Goal: Task Accomplishment & Management: Complete application form

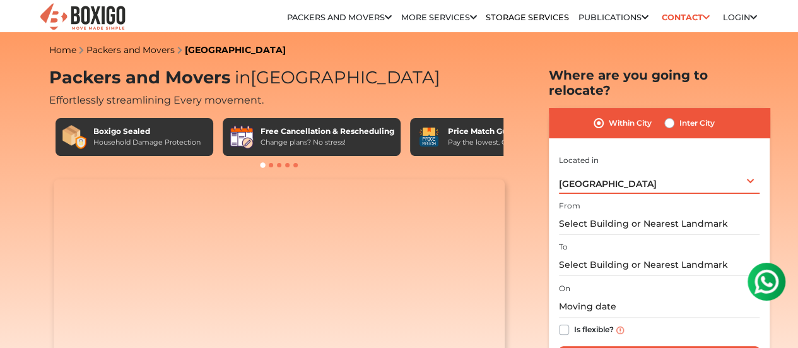
click at [746, 170] on div "Hyderabad Select City Bangalore Bengaluru Bhopal Bhubaneswar Chennai Coimbatore…" at bounding box center [659, 180] width 201 height 27
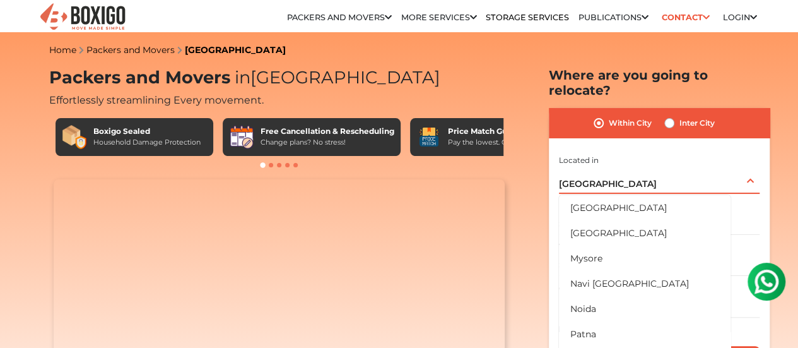
scroll to position [737, 0]
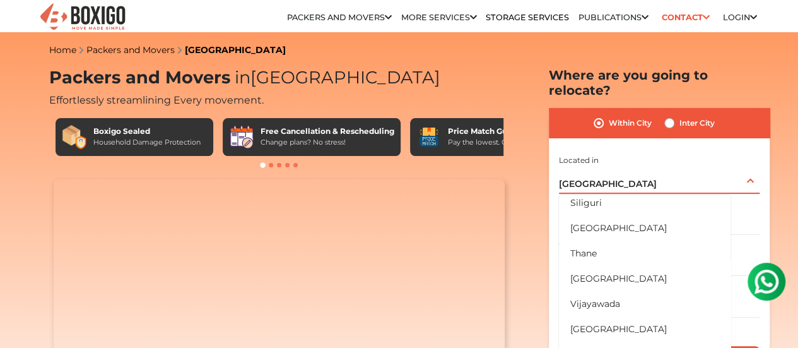
click at [587, 178] on span "[GEOGRAPHIC_DATA]" at bounding box center [608, 183] width 98 height 11
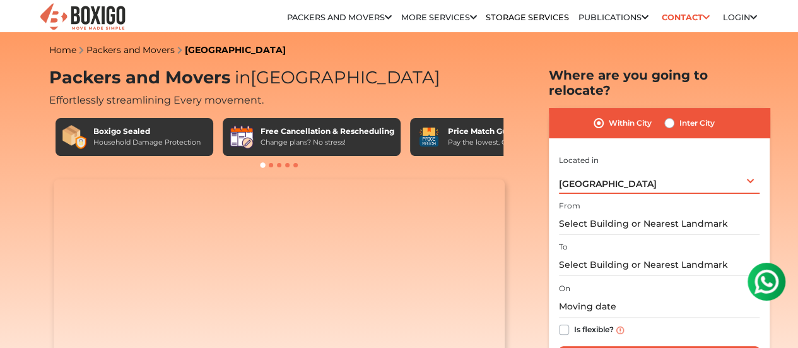
drag, startPoint x: 612, startPoint y: 173, endPoint x: 569, endPoint y: 174, distance: 42.9
click at [569, 174] on div "Hyderabad Select City Bangalore Bengaluru Bhopal Bhubaneswar Chennai Coimbatore…" at bounding box center [659, 180] width 201 height 27
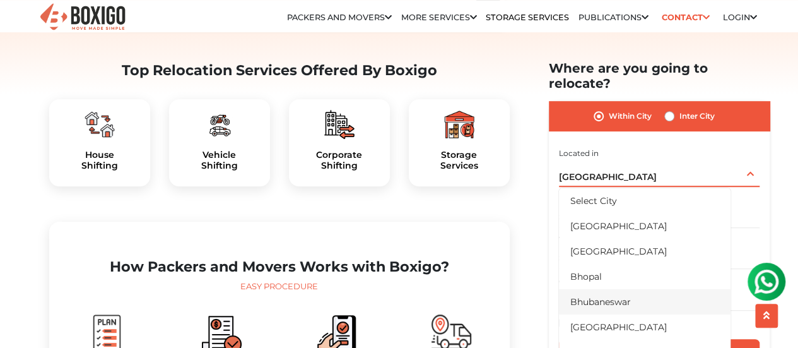
scroll to position [315, 0]
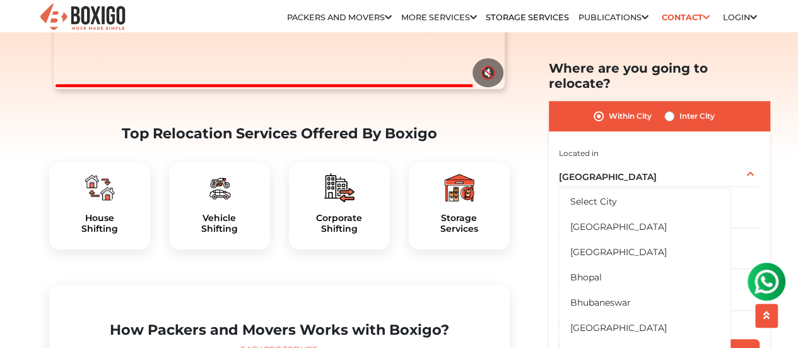
click at [763, 143] on div "Within City Inter City I am shifting my 1 BHK 2 BHK 3 BHK 3 + BHK FEW ITEMS 1 B…" at bounding box center [659, 239] width 221 height 276
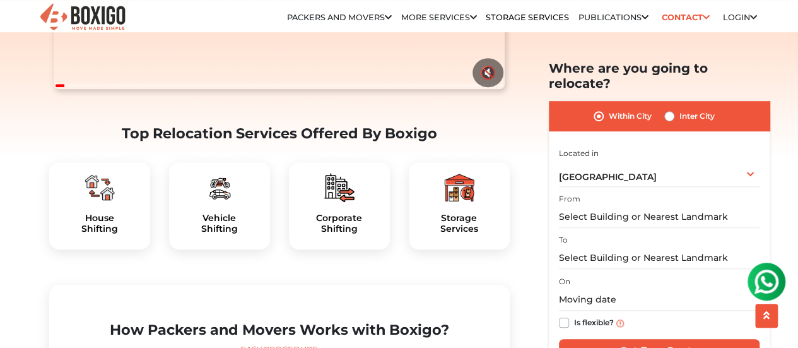
click at [680, 109] on label "Inter City" at bounding box center [697, 116] width 35 height 15
click at [668, 109] on input "Inter City" at bounding box center [669, 115] width 10 height 13
radio input "true"
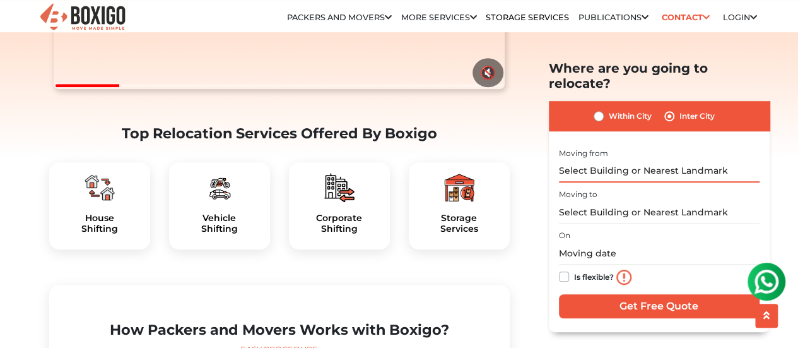
click at [620, 160] on input "text" at bounding box center [659, 171] width 201 height 22
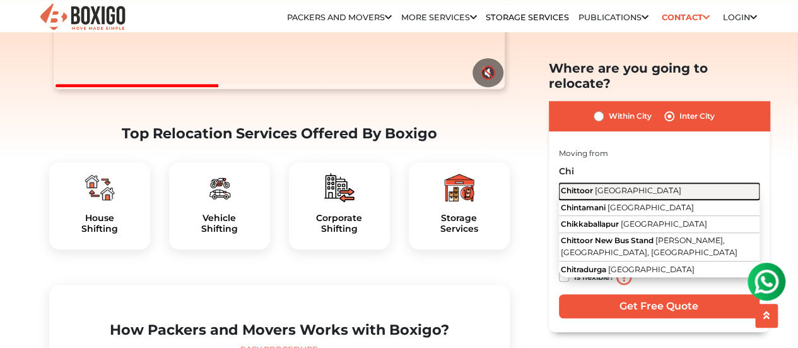
click at [589, 185] on span "Chittoor" at bounding box center [577, 189] width 32 height 9
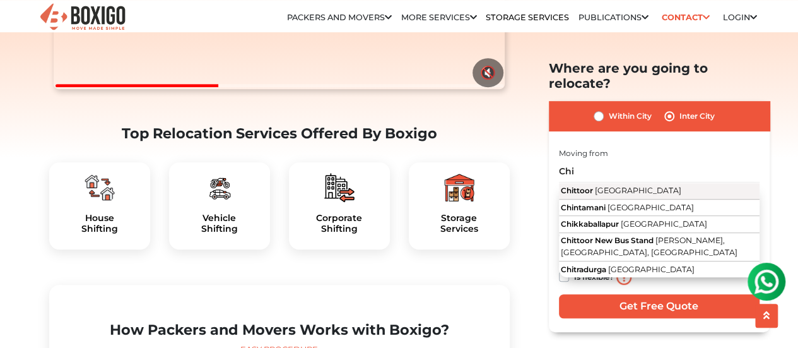
type input "Chittoor, [GEOGRAPHIC_DATA]"
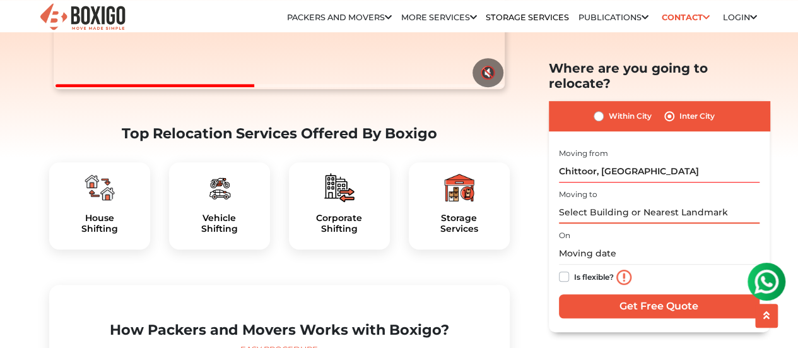
click at [595, 201] on input "text" at bounding box center [659, 212] width 201 height 22
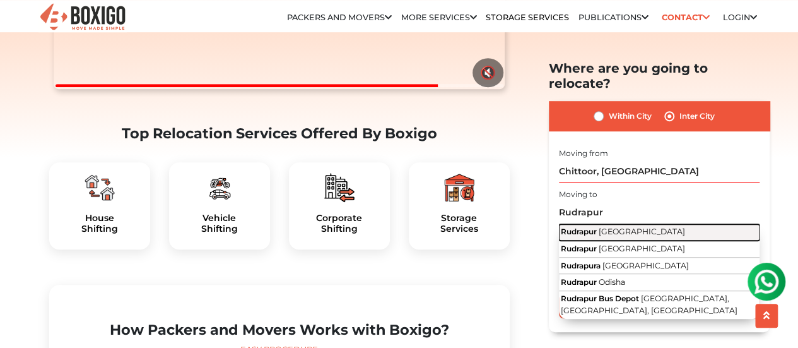
click at [616, 227] on span "[GEOGRAPHIC_DATA]" at bounding box center [642, 231] width 86 height 9
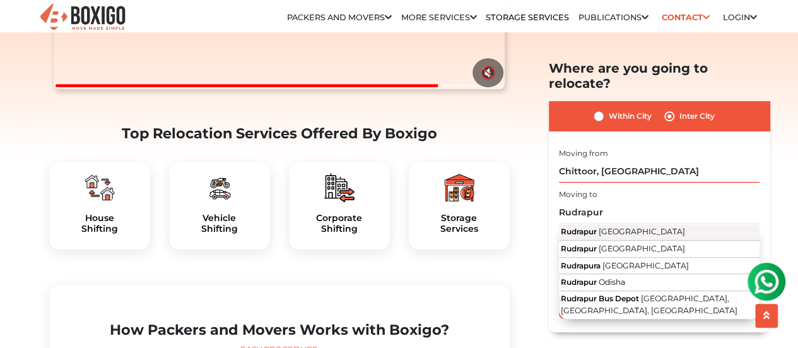
type input "[GEOGRAPHIC_DATA], [GEOGRAPHIC_DATA]"
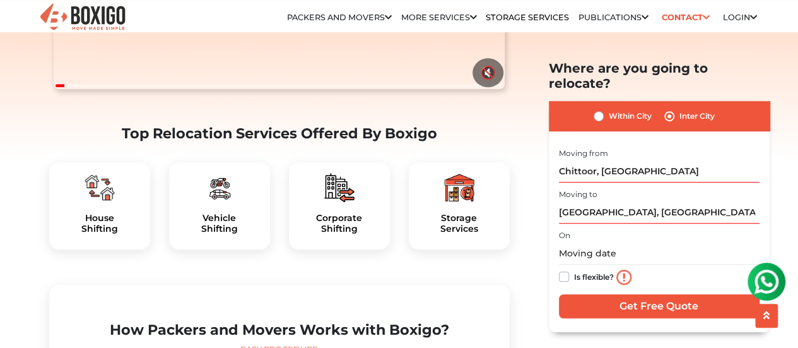
click at [574, 269] on label "Is flexible?" at bounding box center [594, 275] width 40 height 13
click at [562, 269] on input "Is flexible?" at bounding box center [564, 275] width 10 height 13
checkbox input "true"
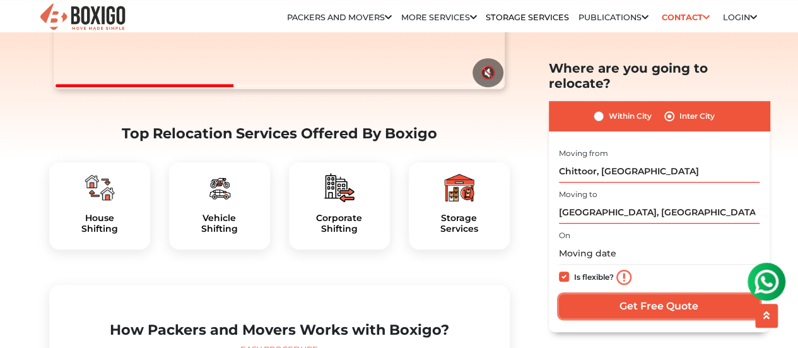
click at [650, 293] on input "Get Free Quote" at bounding box center [659, 305] width 201 height 24
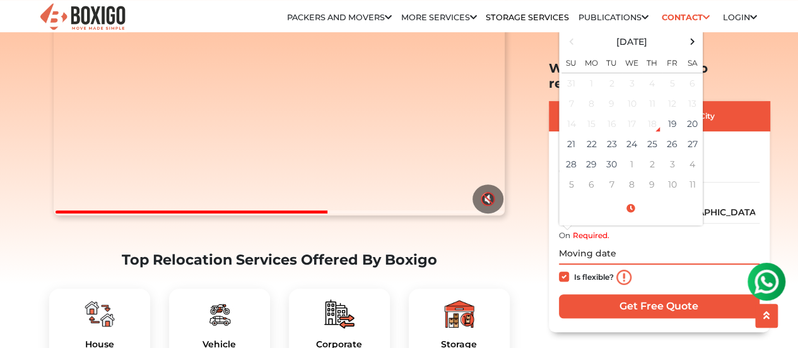
scroll to position [252, 0]
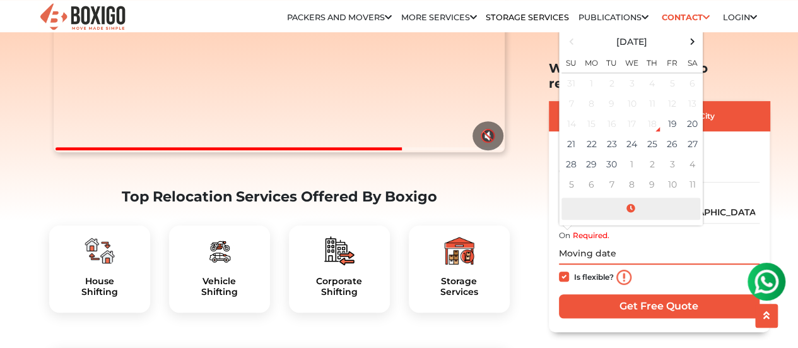
click at [635, 197] on span at bounding box center [631, 208] width 139 height 22
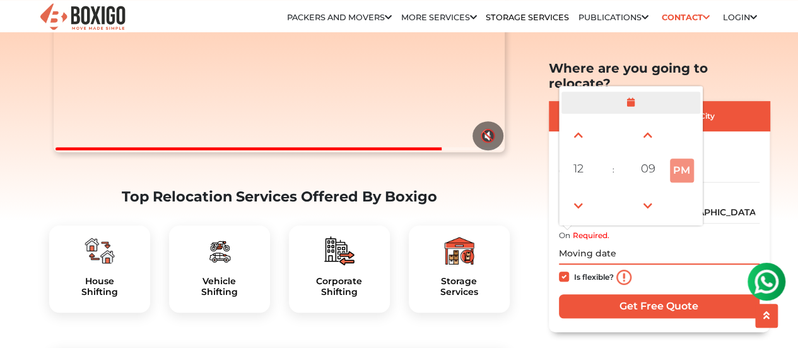
click at [625, 91] on span at bounding box center [631, 102] width 139 height 22
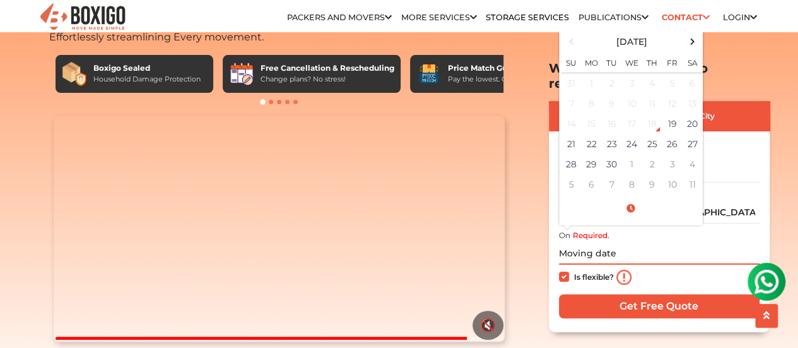
scroll to position [0, 0]
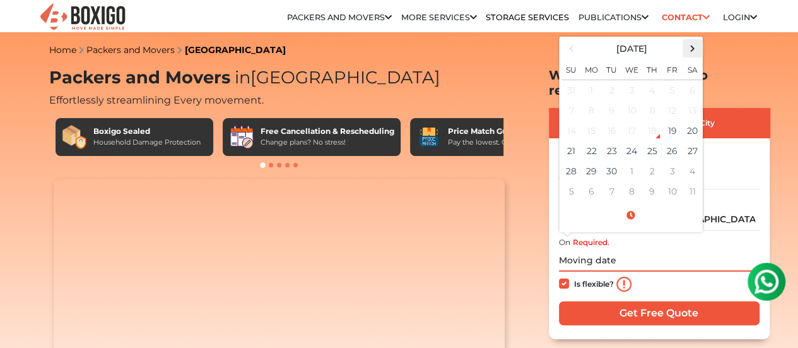
click at [695, 40] on span at bounding box center [692, 48] width 17 height 17
click at [572, 45] on span at bounding box center [571, 48] width 17 height 17
click at [695, 41] on span at bounding box center [692, 48] width 17 height 17
click at [593, 122] on td "10" at bounding box center [592, 131] width 20 height 20
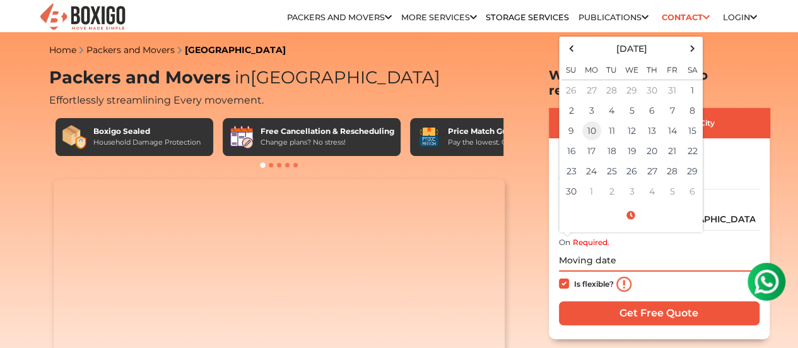
type input "11/10/2025 12:00 AM"
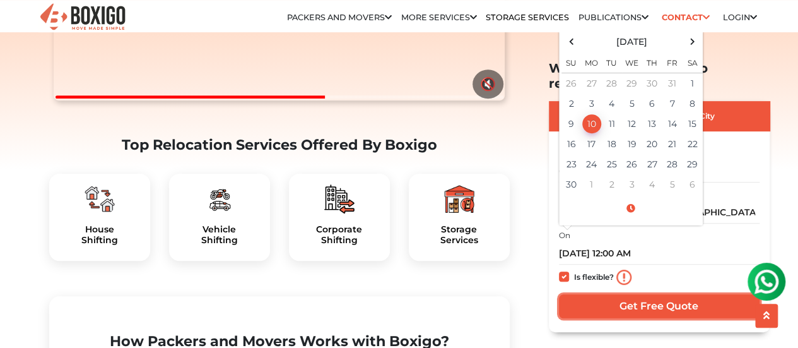
click at [668, 293] on input "Get Free Quote" at bounding box center [659, 305] width 201 height 24
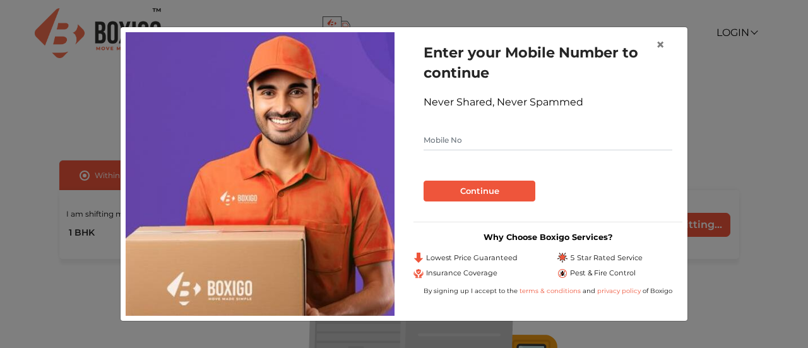
click at [458, 140] on input "text" at bounding box center [547, 140] width 249 height 20
type input "7008139293"
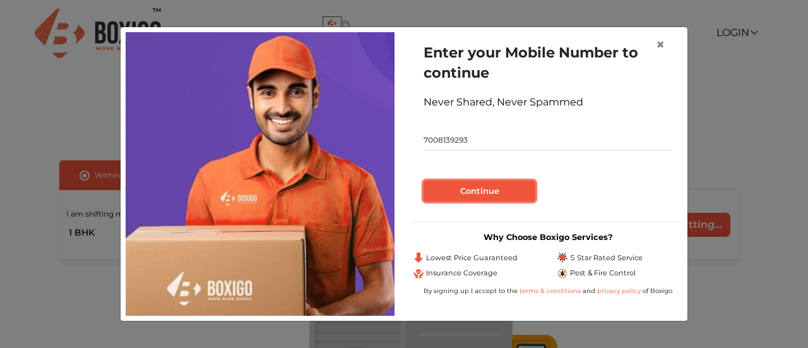
click at [478, 192] on button "Continue" at bounding box center [479, 190] width 112 height 21
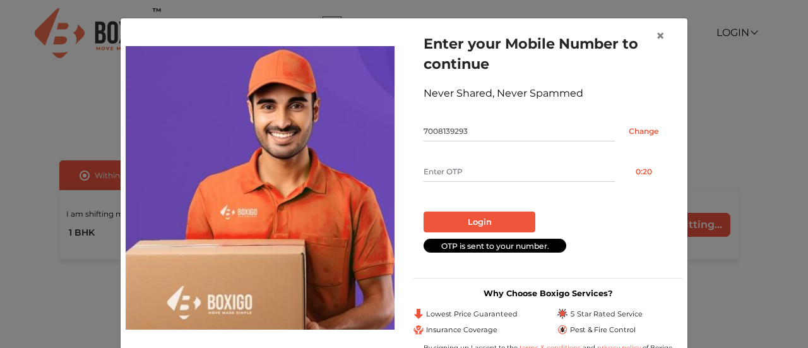
click at [488, 171] on input "text" at bounding box center [518, 172] width 191 height 20
type input "6159"
click at [470, 221] on button "Login" at bounding box center [479, 221] width 112 height 21
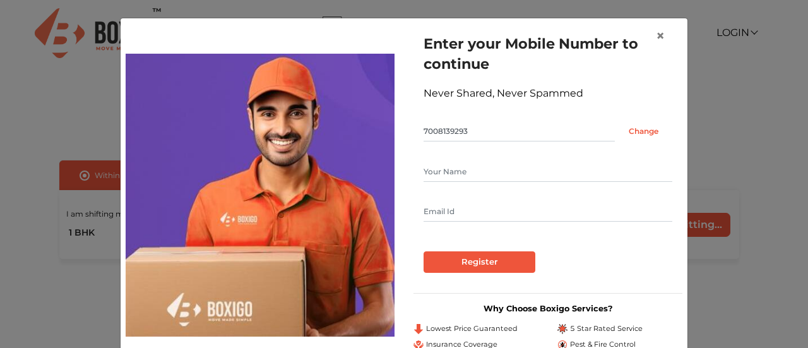
click at [448, 170] on input "text" at bounding box center [547, 172] width 249 height 20
type input "Ashok"
click at [445, 214] on input "text" at bounding box center [547, 211] width 249 height 20
click at [588, 206] on input "[EMAIL_ADDRESS][DOMAIN_NAME]" at bounding box center [547, 211] width 249 height 20
click at [471, 208] on input "[EMAIL_ADDRESS][DOMAIN_NAME]" at bounding box center [547, 211] width 249 height 20
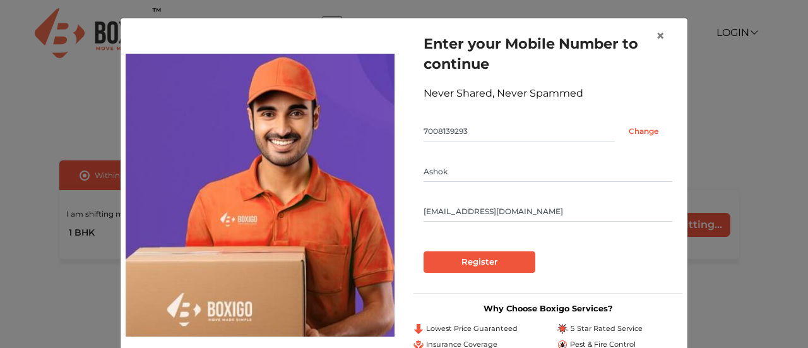
click at [570, 211] on input "[EMAIL_ADDRESS][DOMAIN_NAME]" at bounding box center [547, 211] width 249 height 20
click at [478, 264] on input "Register" at bounding box center [479, 261] width 112 height 21
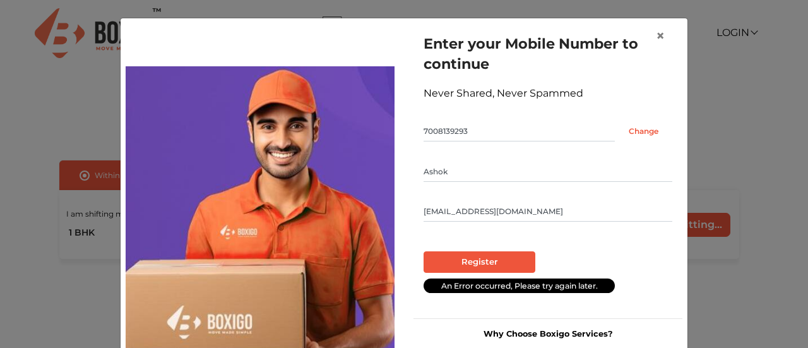
click at [520, 165] on input "Ashok" at bounding box center [547, 172] width 249 height 20
click at [524, 204] on input "[EMAIL_ADDRESS][DOMAIN_NAME]" at bounding box center [547, 211] width 249 height 20
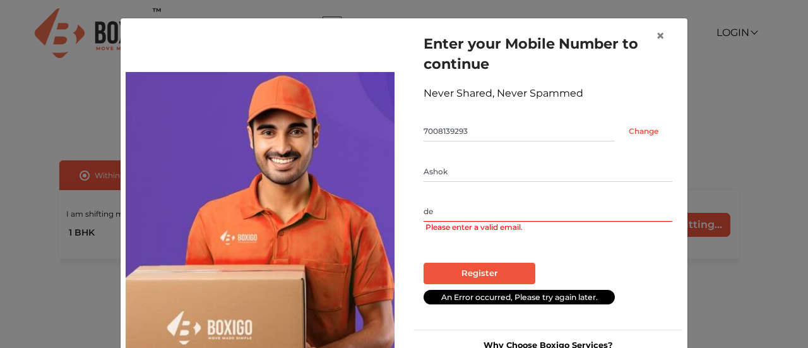
type input "d"
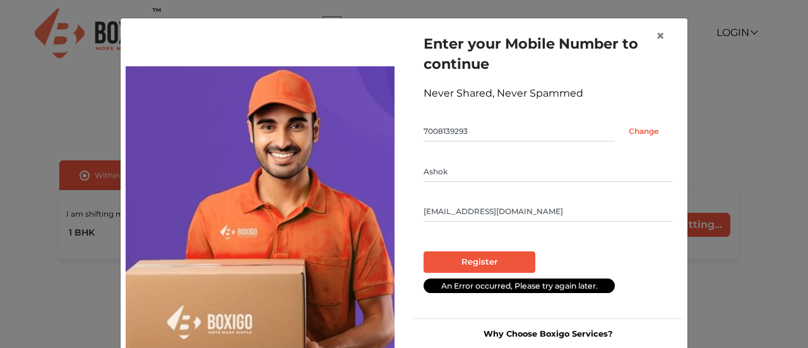
type input "[EMAIL_ADDRESS][DOMAIN_NAME]"
click at [480, 259] on input "Register" at bounding box center [479, 261] width 112 height 21
click at [656, 39] on span "×" at bounding box center [660, 36] width 9 height 18
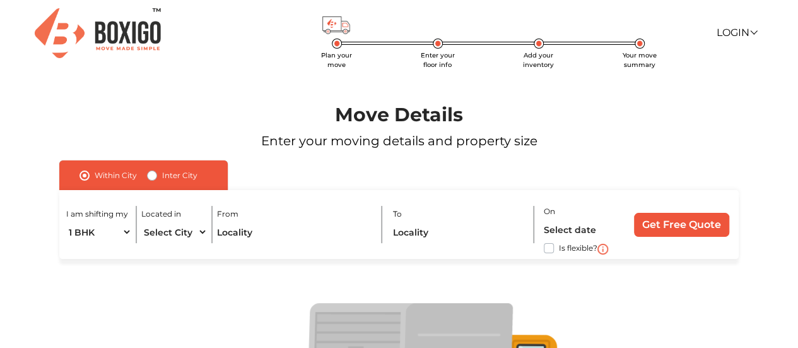
click at [437, 64] on span "Enter your floor info" at bounding box center [438, 60] width 34 height 18
click at [162, 176] on label "Inter City" at bounding box center [179, 175] width 35 height 15
click at [147, 176] on input "Inter City" at bounding box center [152, 174] width 10 height 13
radio input "true"
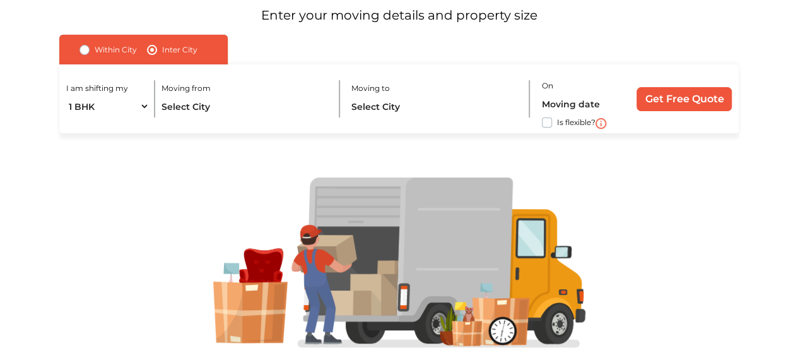
scroll to position [126, 0]
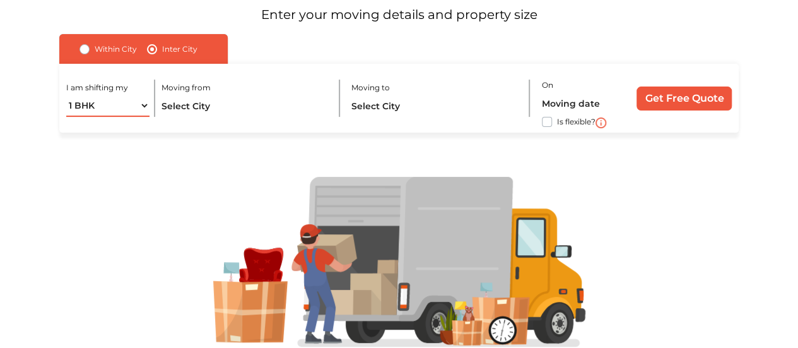
click at [143, 107] on select "1 BHK 2 BHK 3 BHK 3 + BHK FEW ITEMS" at bounding box center [107, 106] width 83 height 22
select select "FEW ITEMS"
click at [66, 95] on select "1 BHK 2 BHK 3 BHK 3 + BHK FEW ITEMS" at bounding box center [107, 106] width 83 height 22
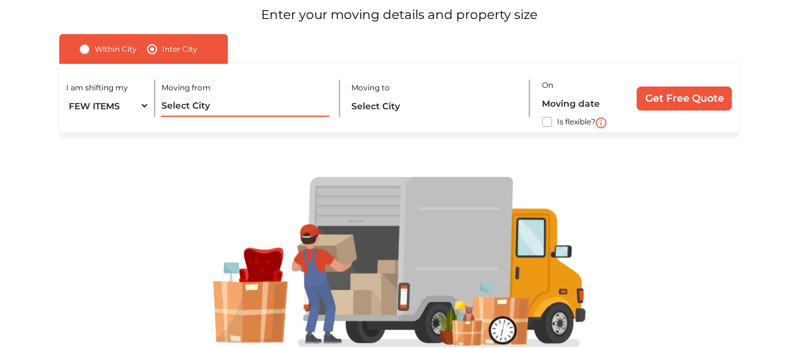
click at [168, 110] on input "text" at bounding box center [245, 106] width 168 height 22
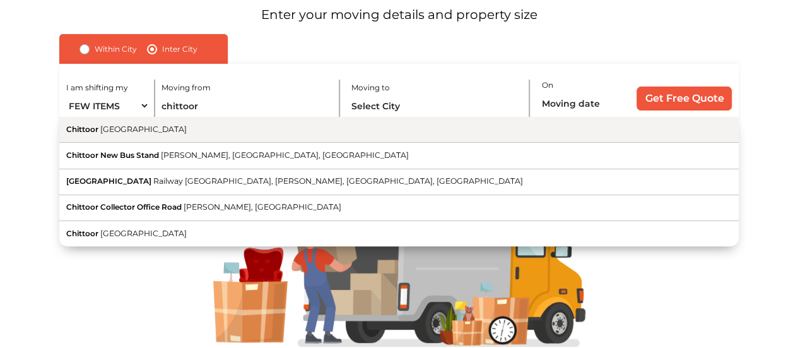
click at [97, 133] on span "Chittoor" at bounding box center [82, 128] width 32 height 9
type input "Chittoor, [GEOGRAPHIC_DATA]"
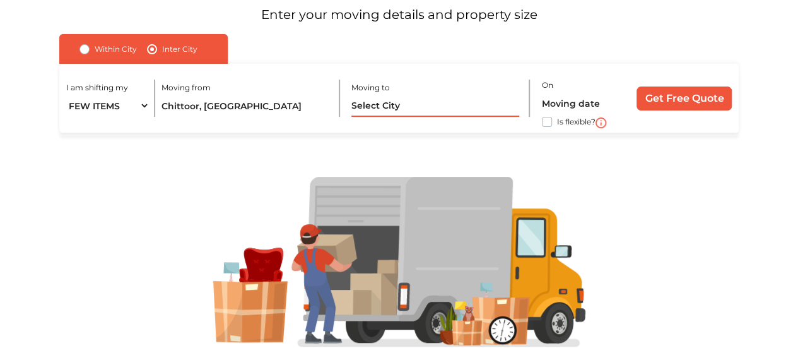
click at [380, 108] on input "text" at bounding box center [435, 106] width 168 height 22
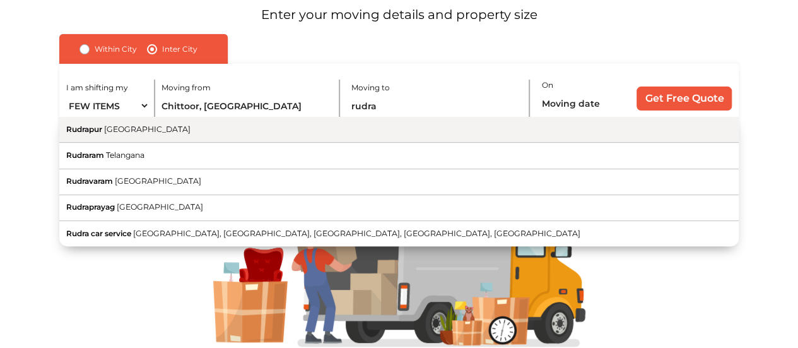
click at [113, 131] on span "[GEOGRAPHIC_DATA]" at bounding box center [147, 128] width 86 height 9
type input "[GEOGRAPHIC_DATA], [GEOGRAPHIC_DATA]"
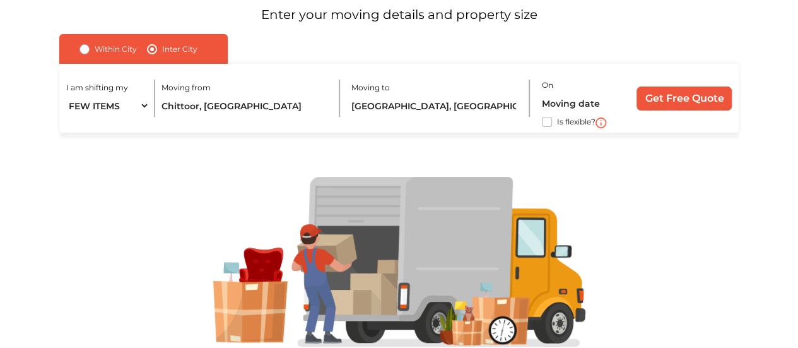
click at [557, 122] on label "Is flexible?" at bounding box center [576, 120] width 38 height 13
click at [69, 122] on input "Is flexible?" at bounding box center [64, 120] width 10 height 13
checkbox input "true"
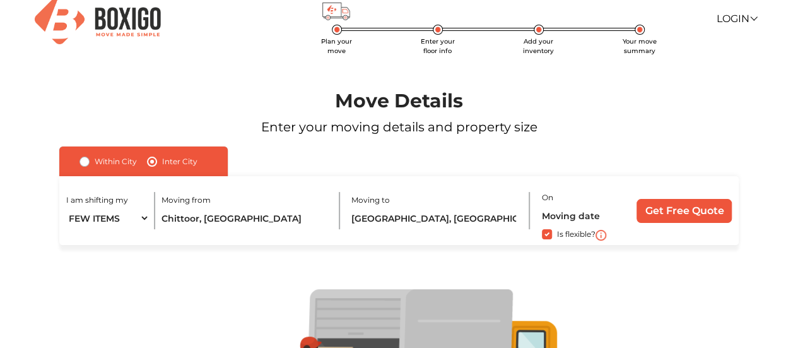
scroll to position [0, 0]
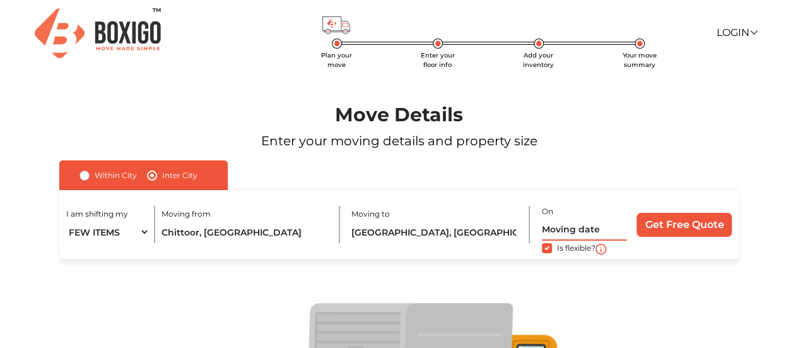
click at [567, 229] on input "text" at bounding box center [584, 229] width 85 height 22
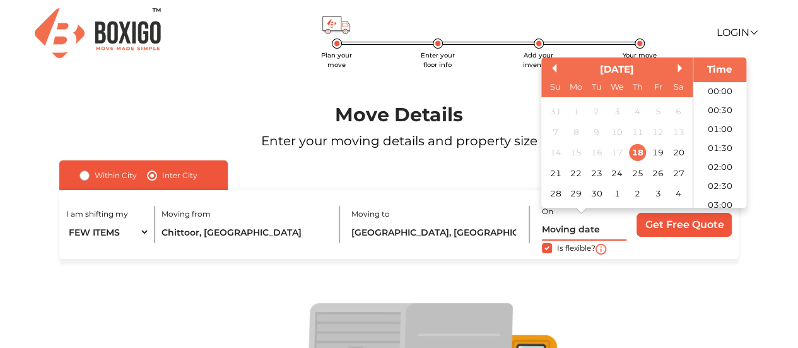
scroll to position [401, 0]
click at [676, 70] on div "[DATE]" at bounding box center [616, 69] width 151 height 15
click at [678, 68] on div "[DATE]" at bounding box center [616, 69] width 151 height 15
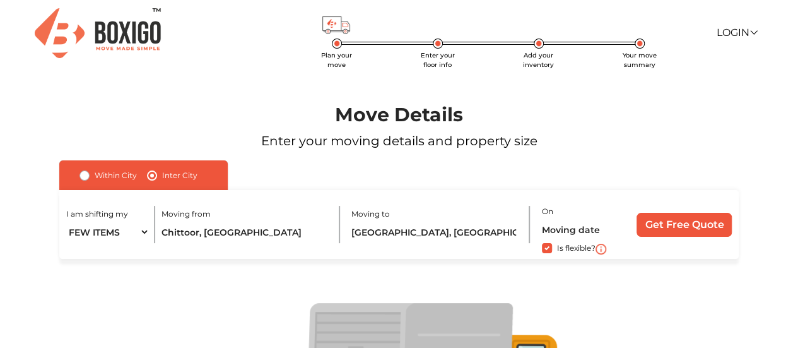
click at [587, 234] on input "text" at bounding box center [584, 229] width 85 height 22
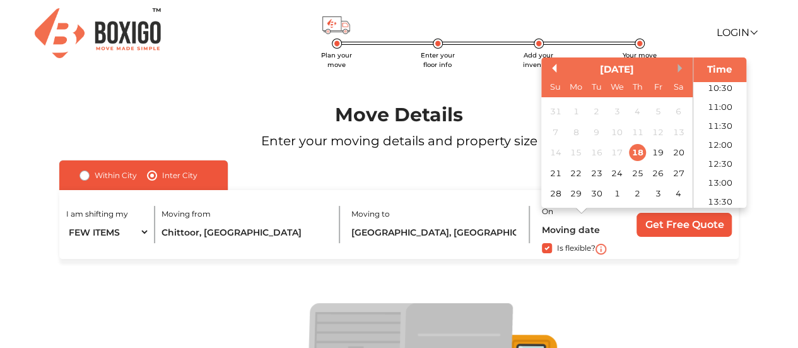
click at [681, 68] on button "Next Month" at bounding box center [682, 68] width 9 height 9
click at [680, 68] on button "Next Month" at bounding box center [682, 68] width 9 height 9
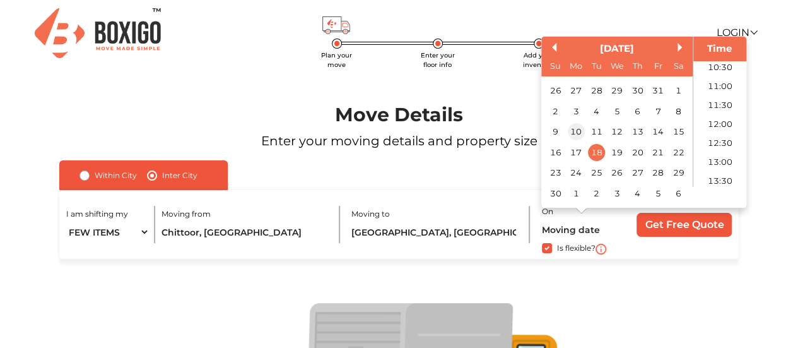
click at [573, 129] on div "10" at bounding box center [575, 132] width 17 height 17
type input "[DATE] 12:00 AM"
click at [675, 228] on input "Get Free Quote" at bounding box center [684, 225] width 95 height 24
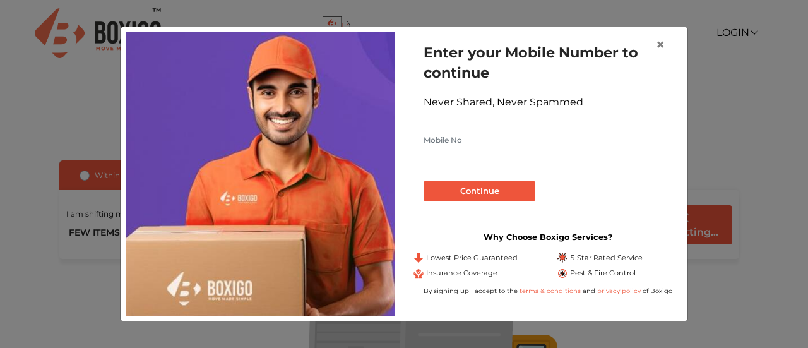
click at [441, 140] on input "text" at bounding box center [547, 140] width 249 height 20
type input "7008139293"
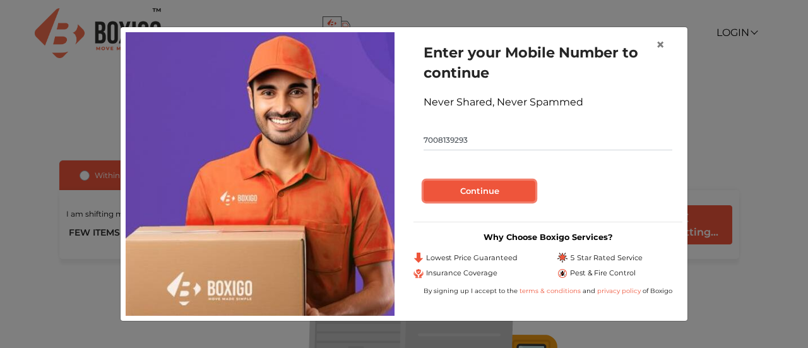
click at [459, 190] on button "Continue" at bounding box center [479, 190] width 112 height 21
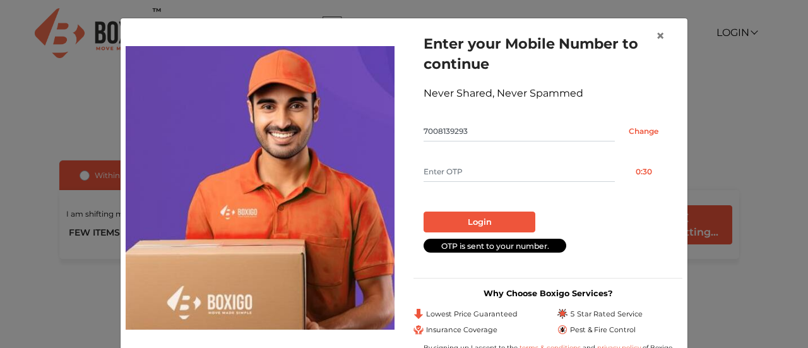
click at [447, 163] on input "text" at bounding box center [518, 172] width 191 height 20
type input "3383"
click at [467, 220] on button "Login" at bounding box center [479, 221] width 112 height 21
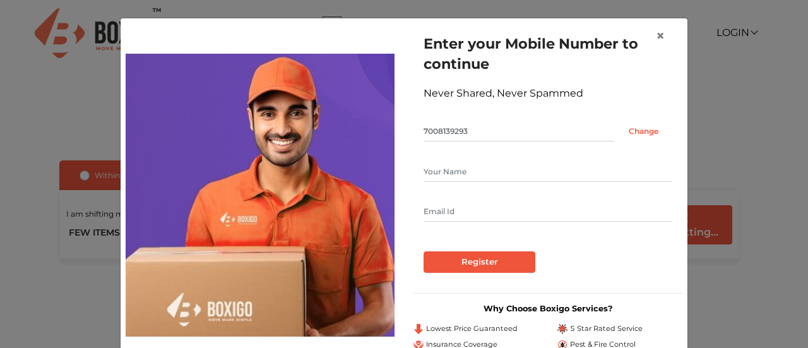
click at [434, 175] on input "text" at bounding box center [547, 172] width 249 height 20
type input "[PERSON_NAME]"
click at [444, 208] on input "text" at bounding box center [547, 211] width 249 height 20
type input "[EMAIL_ADDRESS][DOMAIN_NAME]"
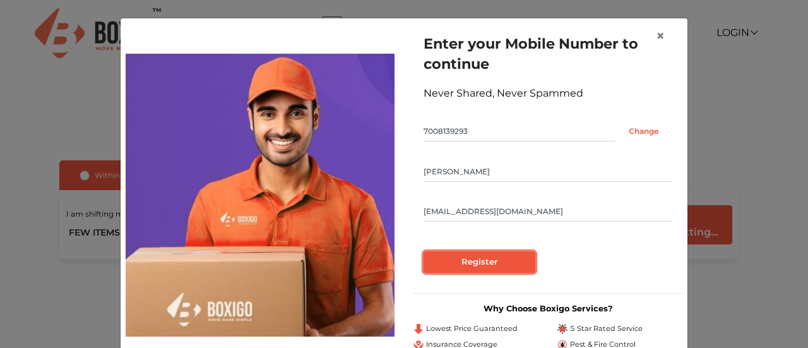
click at [474, 264] on input "Register" at bounding box center [479, 261] width 112 height 21
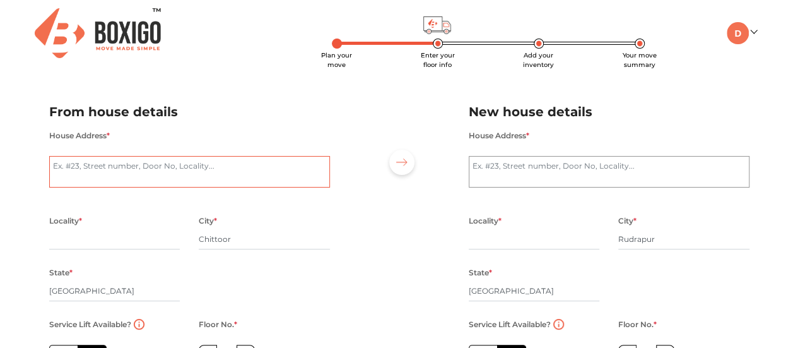
click at [148, 171] on textarea "House Address *" at bounding box center [189, 172] width 281 height 32
type textarea "Chittoor"
click at [62, 242] on input "text" at bounding box center [114, 239] width 131 height 20
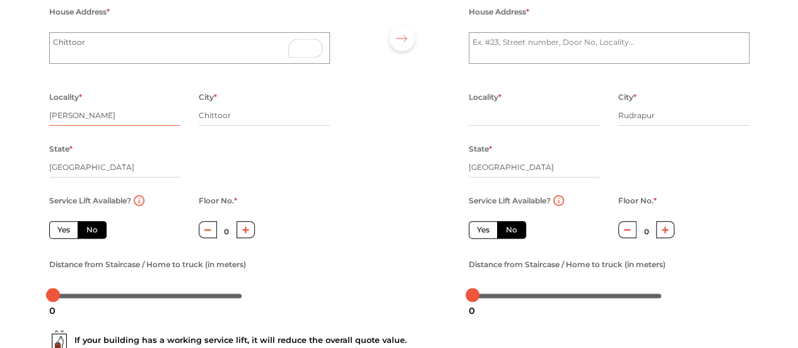
scroll to position [126, 0]
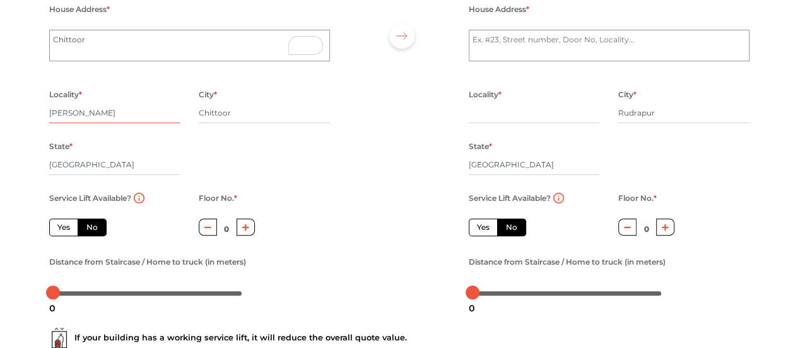
type input "[PERSON_NAME]"
click at [95, 230] on label "No" at bounding box center [92, 227] width 29 height 18
click at [95, 230] on input "No" at bounding box center [90, 225] width 8 height 8
radio input "true"
click at [62, 232] on label "Yes" at bounding box center [63, 227] width 29 height 18
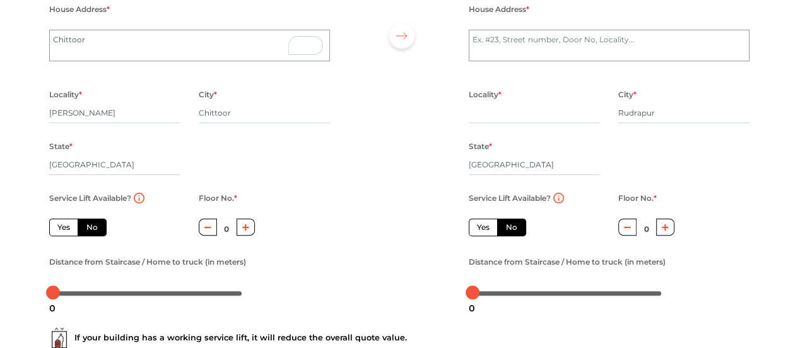
click at [62, 230] on input "Yes" at bounding box center [61, 225] width 8 height 8
radio input "true"
click at [91, 231] on label "No" at bounding box center [92, 227] width 29 height 18
click at [91, 230] on input "No" at bounding box center [90, 225] width 8 height 8
radio input "true"
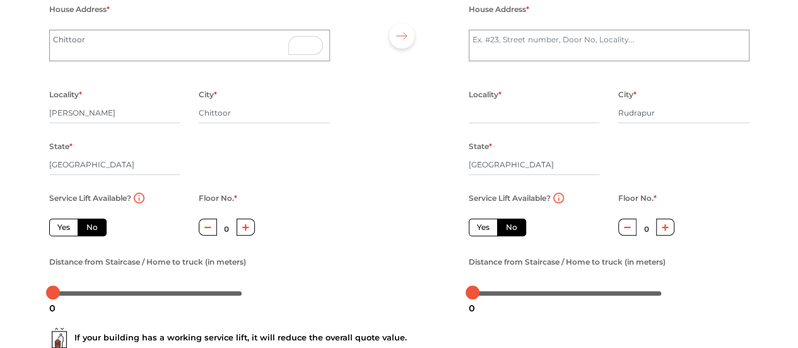
click at [64, 229] on label "Yes" at bounding box center [63, 227] width 29 height 18
click at [64, 229] on input "Yes" at bounding box center [61, 225] width 8 height 8
radio input "true"
click at [96, 235] on label "No" at bounding box center [92, 227] width 29 height 18
click at [95, 230] on input "No" at bounding box center [90, 225] width 8 height 8
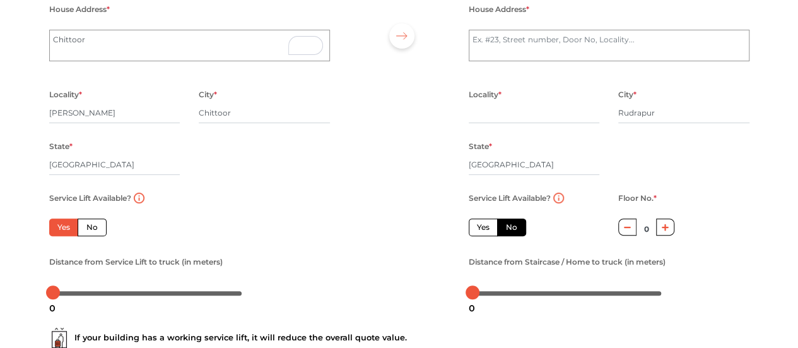
radio input "true"
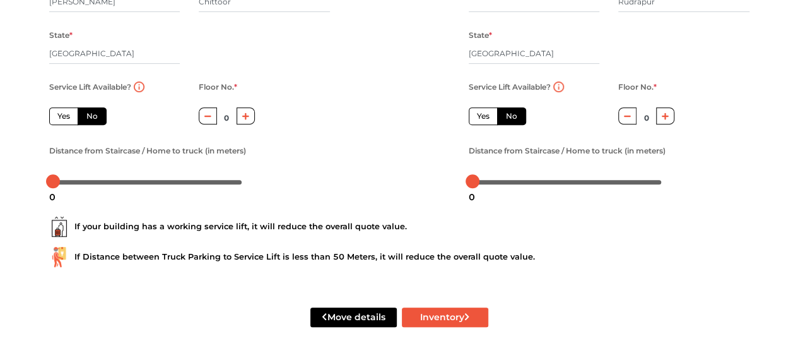
scroll to position [249, 0]
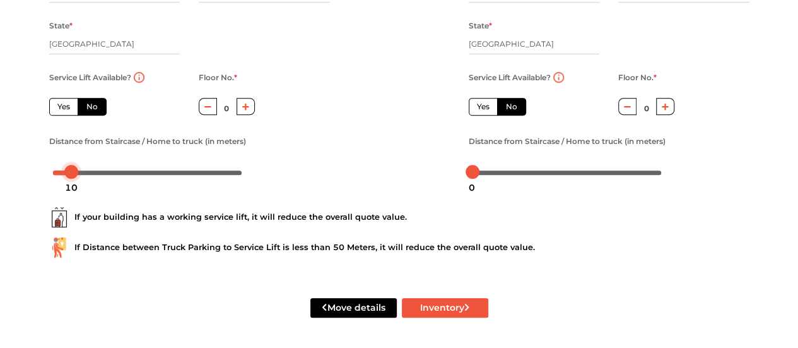
drag, startPoint x: 56, startPoint y: 174, endPoint x: 76, endPoint y: 174, distance: 19.6
click at [76, 174] on div at bounding box center [71, 172] width 14 height 14
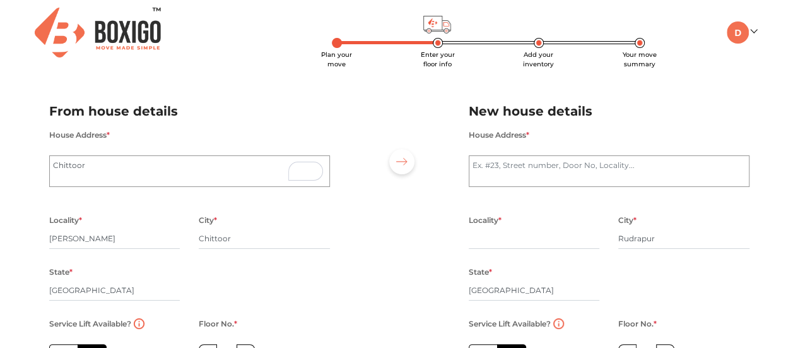
scroll to position [0, 0]
click at [483, 171] on textarea "House Address *" at bounding box center [609, 172] width 281 height 32
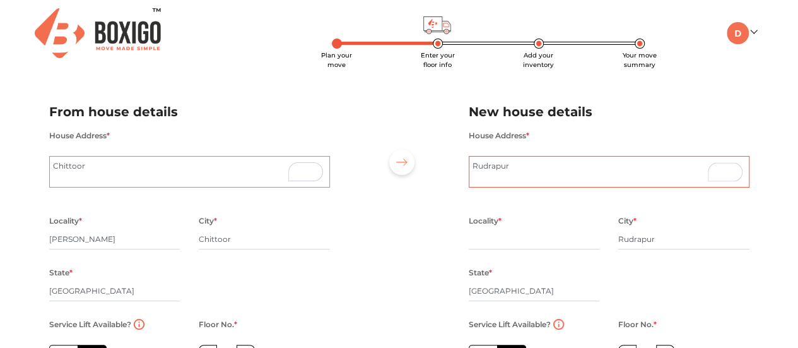
type textarea "Rudrapur"
click at [504, 235] on input "text" at bounding box center [534, 239] width 131 height 20
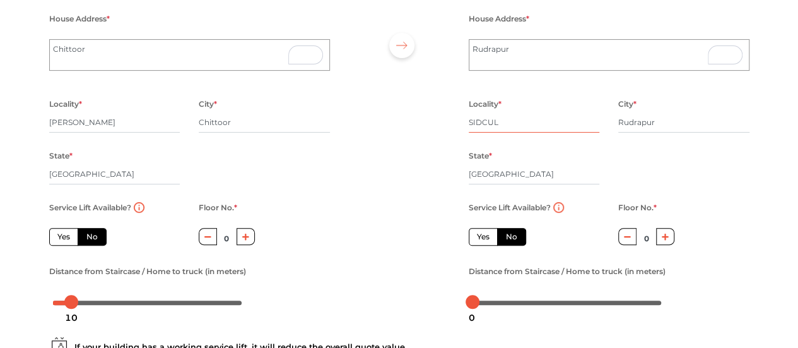
scroll to position [126, 0]
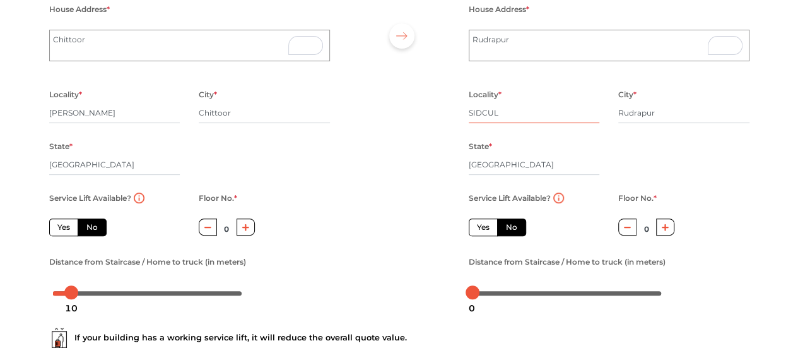
type input "SIDCUL"
click at [478, 230] on label "Yes" at bounding box center [483, 227] width 29 height 18
click at [478, 230] on input "Yes" at bounding box center [481, 225] width 8 height 8
radio input "true"
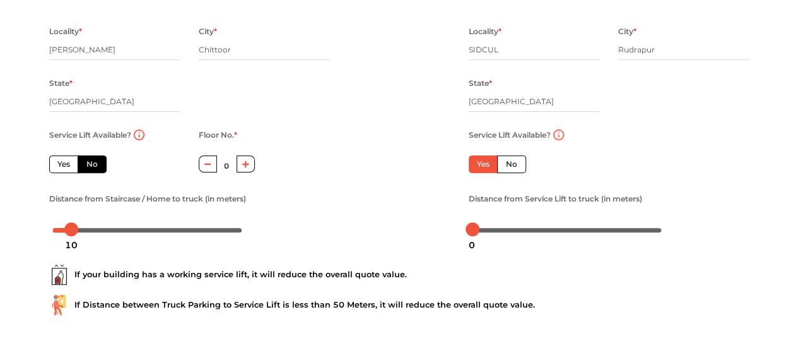
click at [514, 171] on label "No" at bounding box center [511, 164] width 29 height 18
click at [514, 167] on input "No" at bounding box center [510, 162] width 8 height 8
radio input "true"
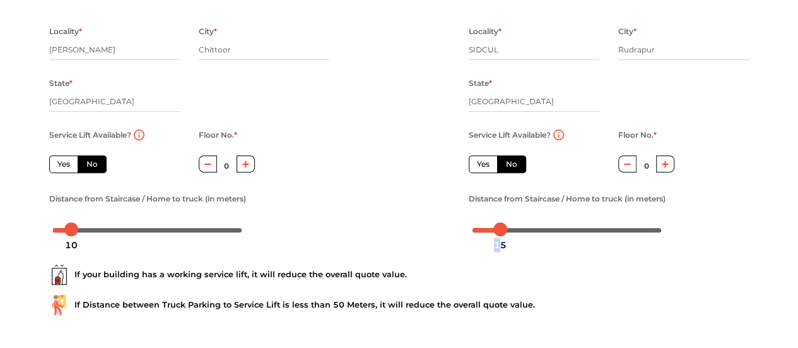
drag, startPoint x: 479, startPoint y: 234, endPoint x: 500, endPoint y: 234, distance: 20.8
click at [500, 234] on div "15" at bounding box center [500, 244] width 23 height 21
click at [520, 254] on div "If your building has a working service lift, it will reduce the overall quote v…" at bounding box center [399, 284] width 719 height 81
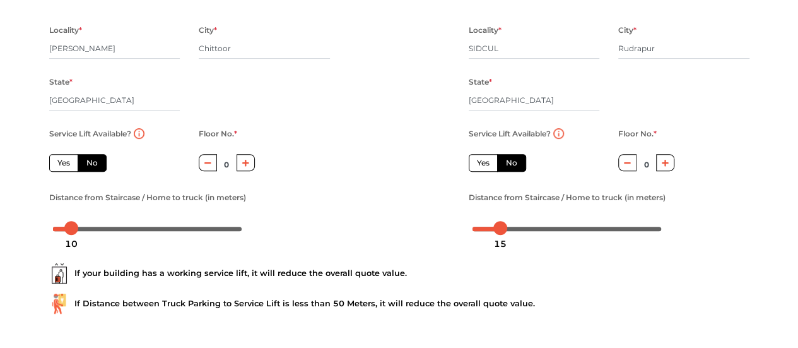
scroll to position [249, 0]
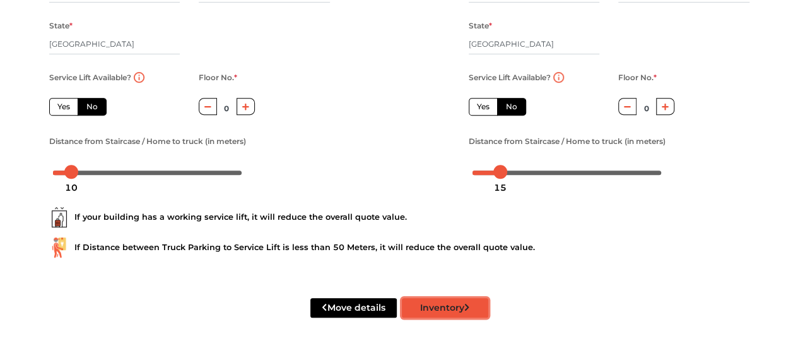
click at [457, 312] on button "Inventory" at bounding box center [445, 308] width 86 height 20
radio input "true"
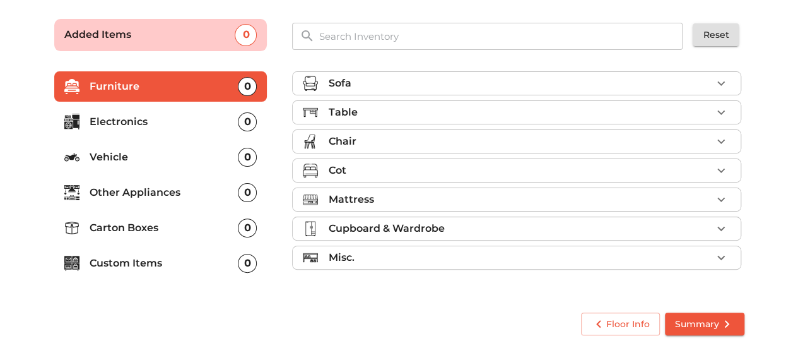
scroll to position [82, 0]
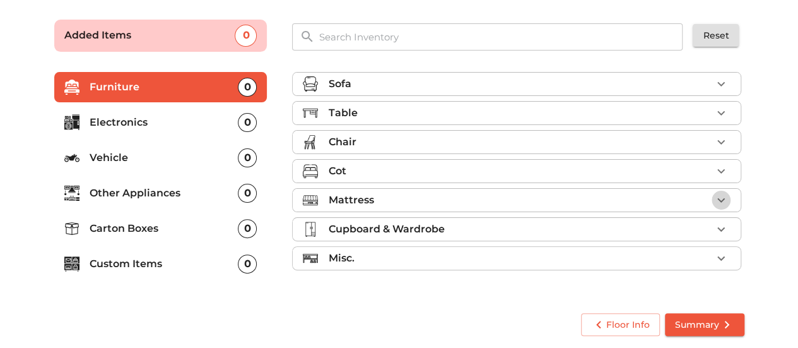
click at [719, 198] on icon "button" at bounding box center [721, 199] width 15 height 15
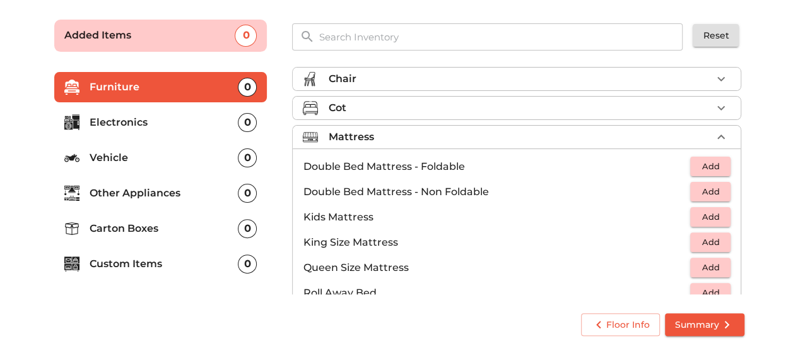
scroll to position [126, 0]
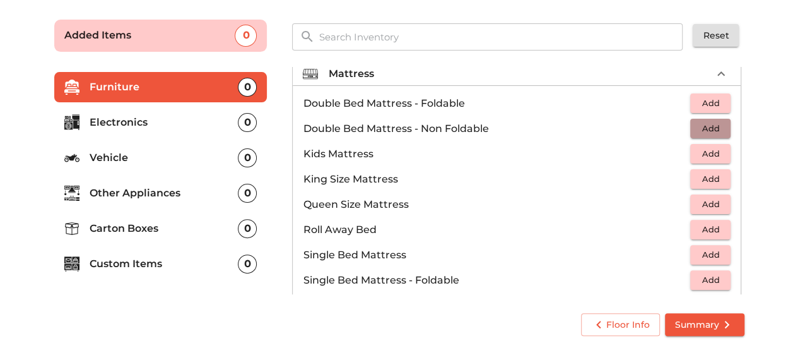
click at [702, 129] on span "Add" at bounding box center [711, 128] width 28 height 15
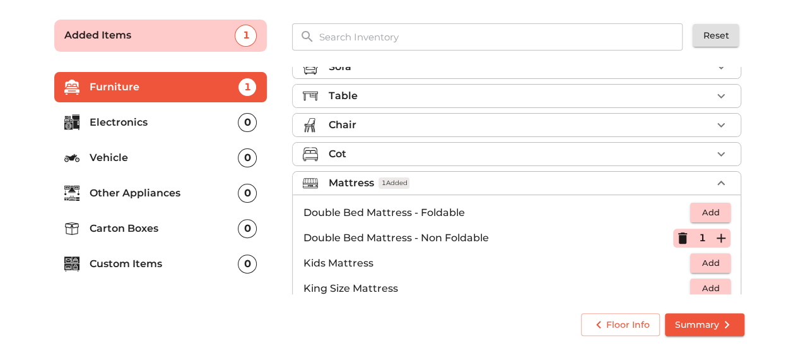
scroll to position [0, 0]
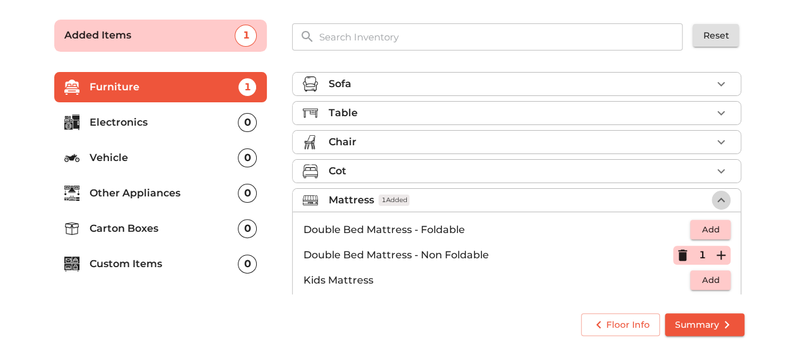
click at [714, 199] on icon "button" at bounding box center [721, 199] width 15 height 15
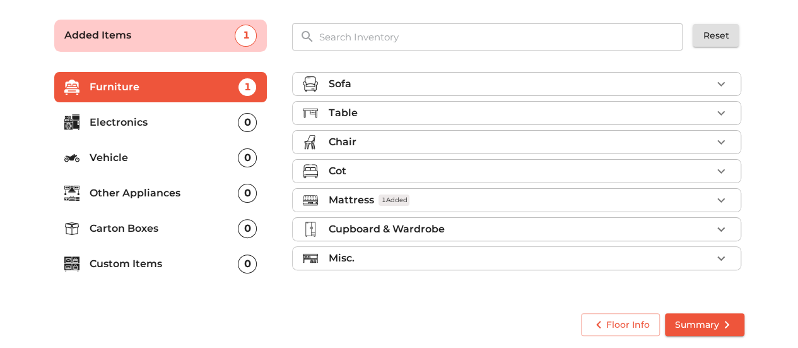
click at [121, 126] on p "Electronics" at bounding box center [164, 122] width 149 height 15
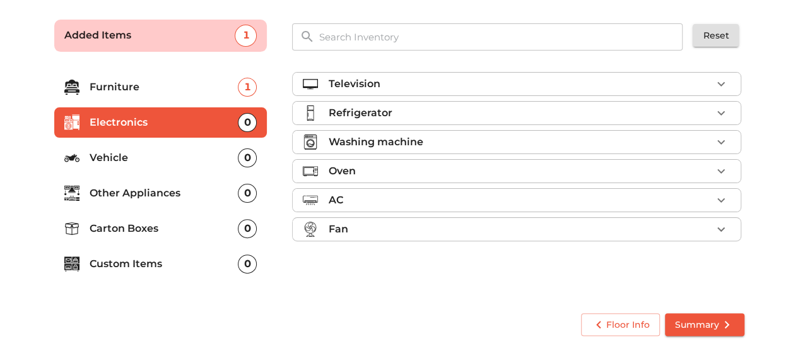
click at [719, 113] on icon "button" at bounding box center [721, 112] width 15 height 15
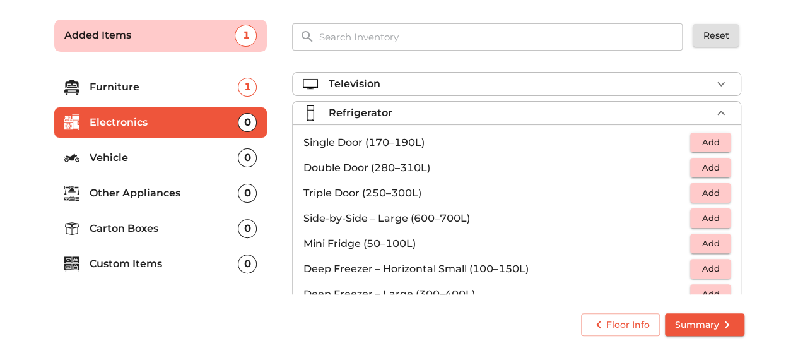
click at [697, 167] on span "Add" at bounding box center [711, 167] width 28 height 15
click at [714, 114] on icon "button" at bounding box center [721, 112] width 15 height 15
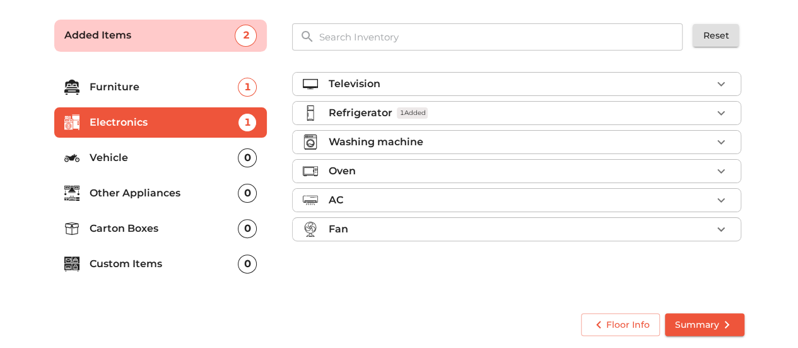
click at [717, 137] on icon "button" at bounding box center [721, 141] width 15 height 15
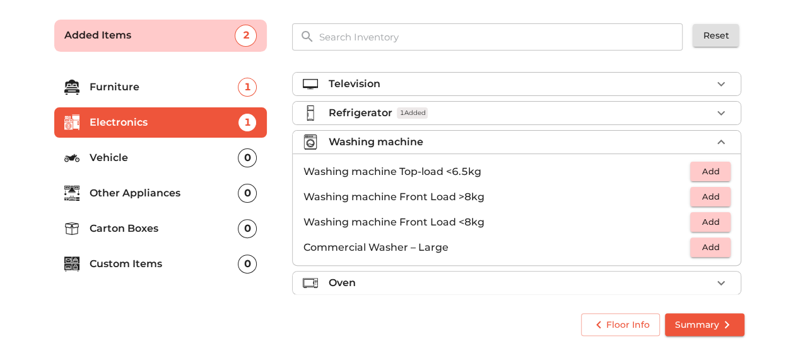
click at [718, 172] on span "Add" at bounding box center [711, 171] width 28 height 15
click at [716, 141] on icon "button" at bounding box center [721, 141] width 15 height 15
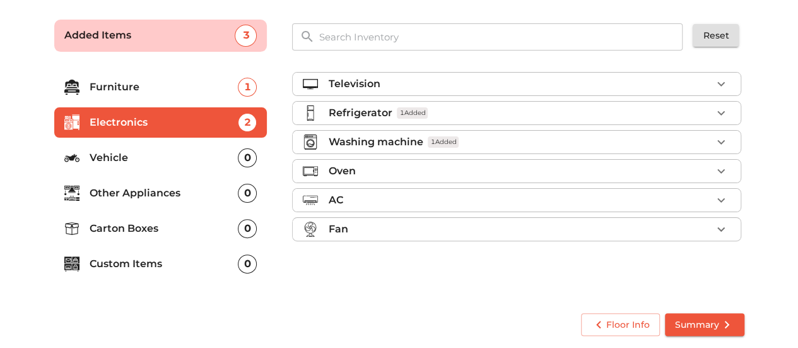
click at [719, 201] on icon "button" at bounding box center [721, 199] width 15 height 15
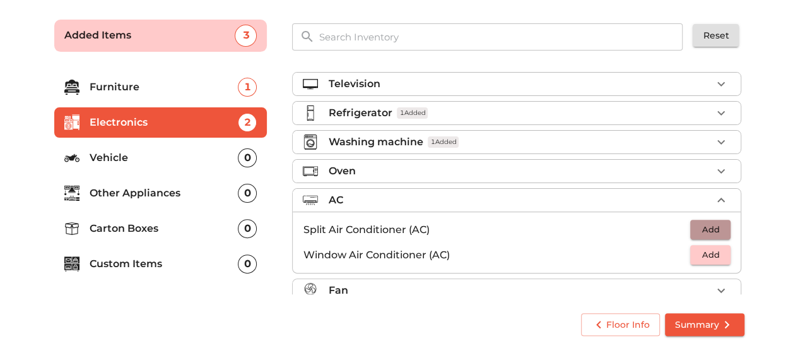
click at [716, 231] on span "Add" at bounding box center [711, 229] width 28 height 15
click at [714, 196] on icon "button" at bounding box center [721, 199] width 15 height 15
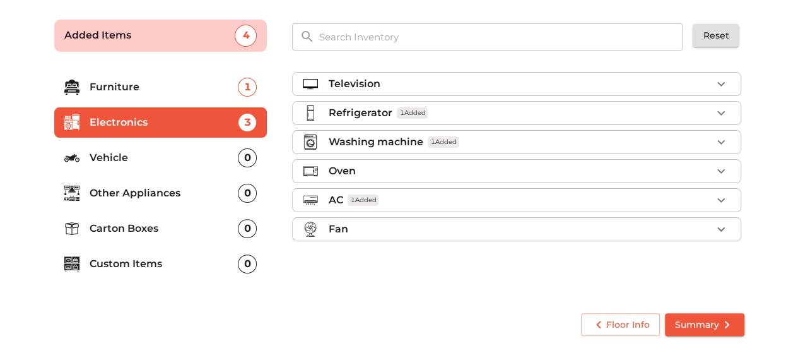
click at [724, 227] on icon "button" at bounding box center [721, 228] width 15 height 15
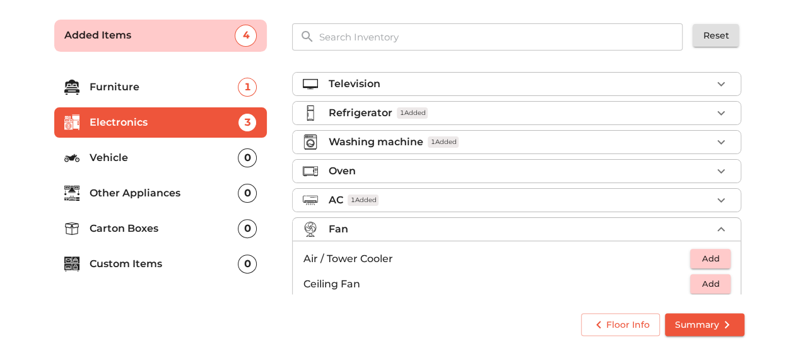
scroll to position [63, 0]
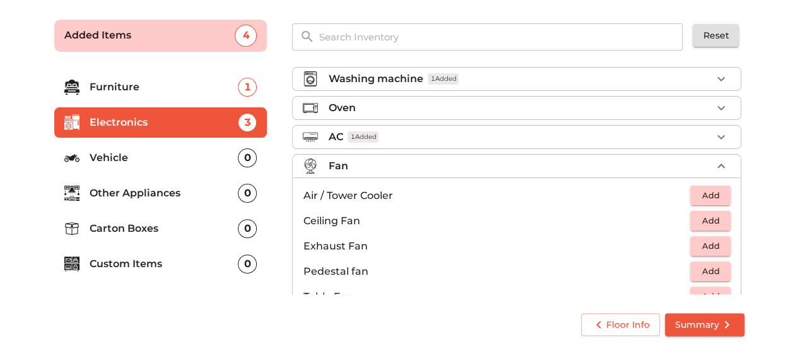
click at [703, 217] on span "Add" at bounding box center [711, 220] width 28 height 15
click at [717, 218] on icon "button" at bounding box center [721, 220] width 9 height 9
click at [678, 220] on icon "button" at bounding box center [682, 220] width 9 height 1
click at [717, 163] on icon "button" at bounding box center [721, 165] width 8 height 4
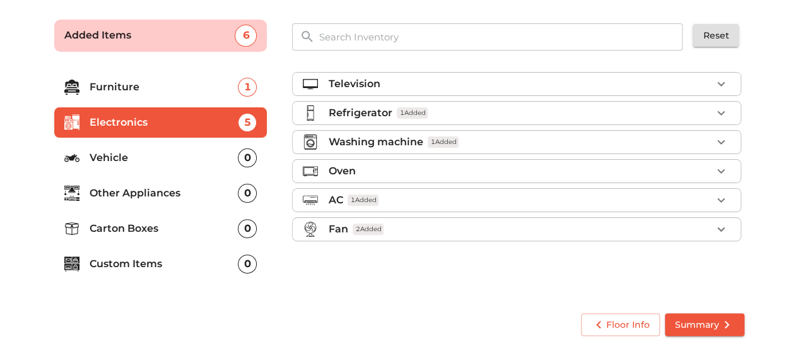
scroll to position [0, 0]
click at [111, 191] on p "Other Appliances" at bounding box center [164, 193] width 149 height 15
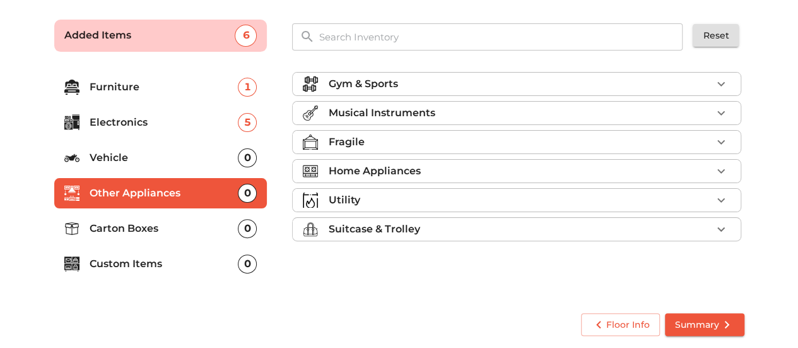
click at [128, 264] on p "Custom Items" at bounding box center [164, 263] width 149 height 15
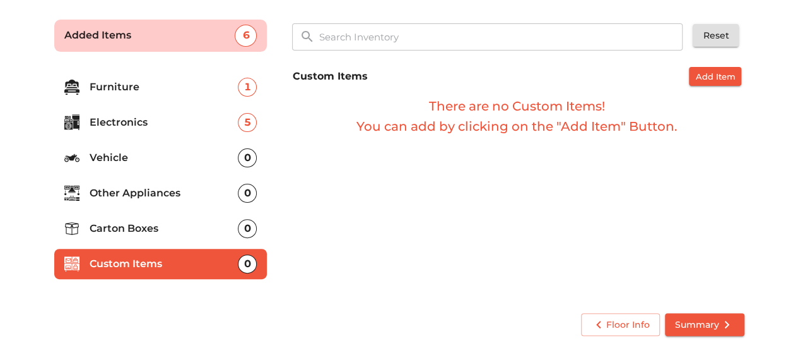
click at [140, 223] on p "Carton Boxes" at bounding box center [164, 228] width 149 height 15
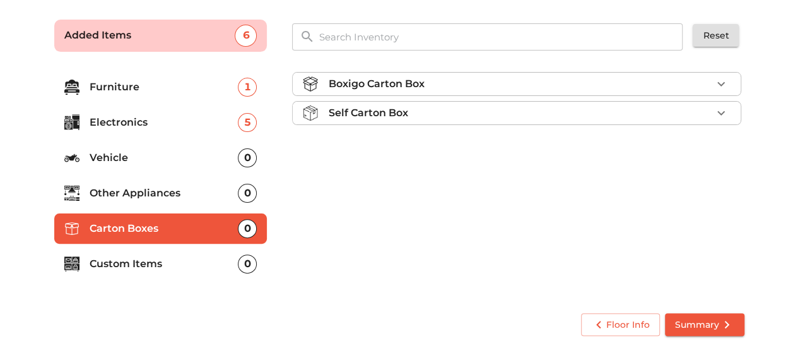
click at [721, 85] on icon "button" at bounding box center [721, 83] width 15 height 15
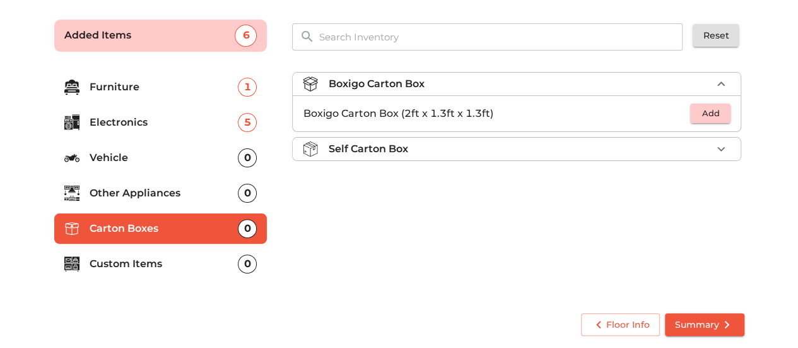
click at [721, 85] on icon "button" at bounding box center [721, 83] width 15 height 15
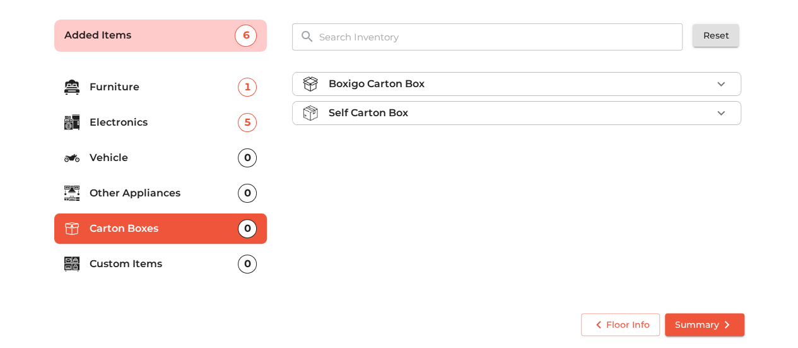
click at [723, 110] on icon "button" at bounding box center [721, 112] width 15 height 15
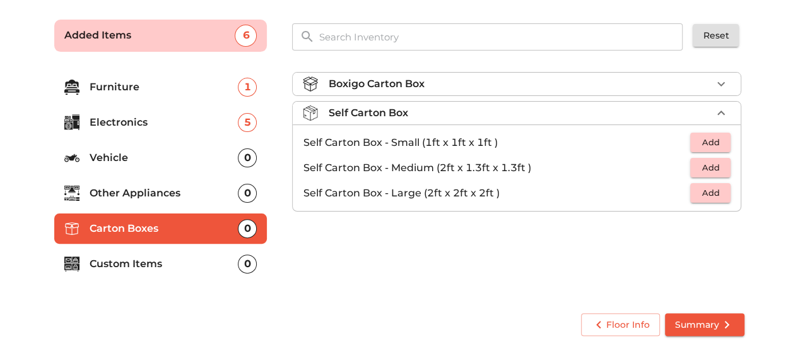
click at [723, 110] on icon "button" at bounding box center [721, 112] width 15 height 15
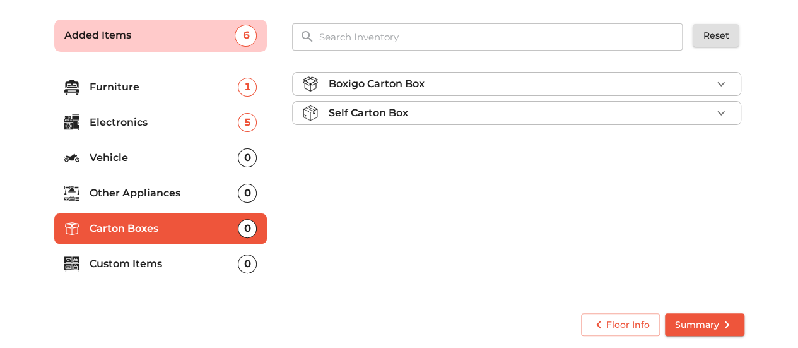
click at [122, 195] on p "Other Appliances" at bounding box center [164, 193] width 149 height 15
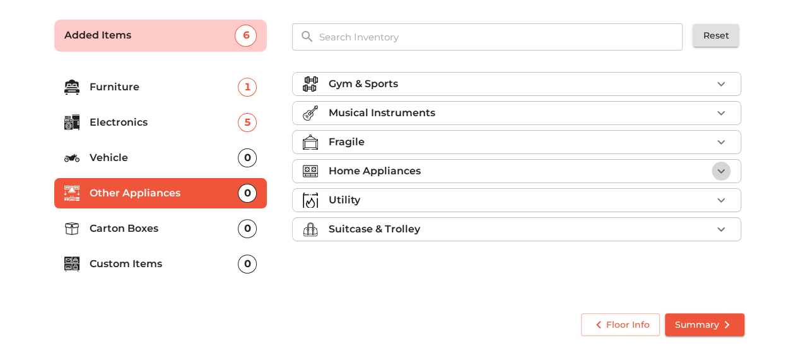
click at [718, 168] on icon "button" at bounding box center [721, 170] width 15 height 15
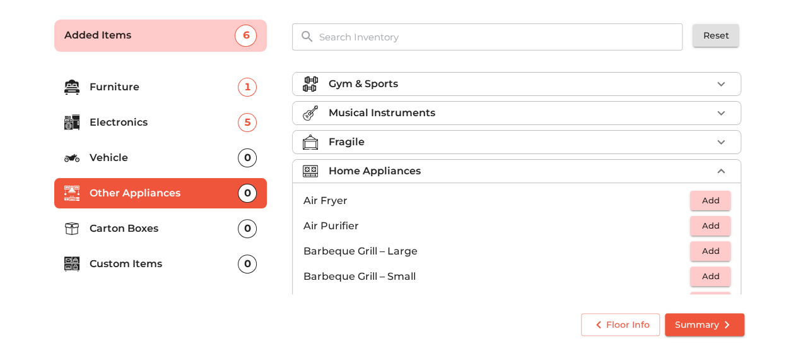
click at [718, 167] on icon "button" at bounding box center [721, 170] width 15 height 15
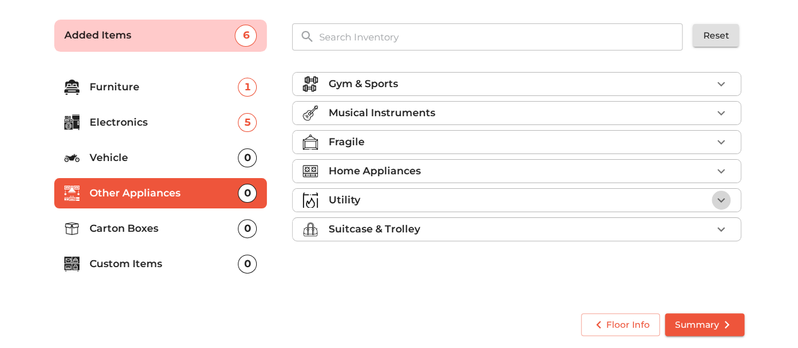
click at [724, 199] on icon "button" at bounding box center [721, 199] width 15 height 15
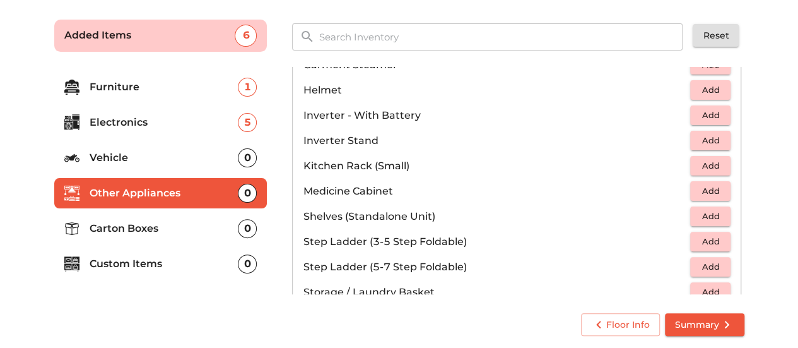
scroll to position [631, 0]
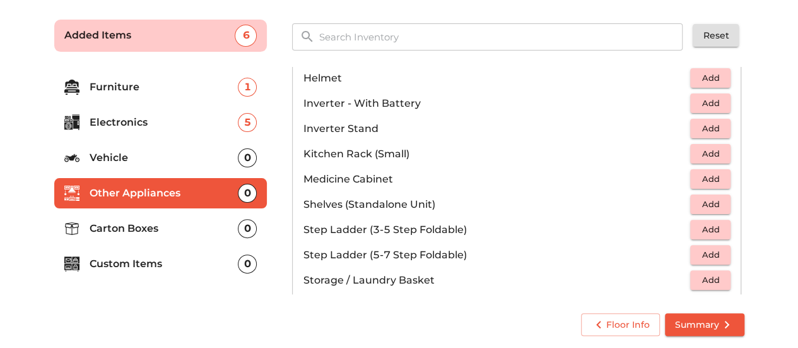
click at [702, 100] on span "Add" at bounding box center [711, 103] width 28 height 15
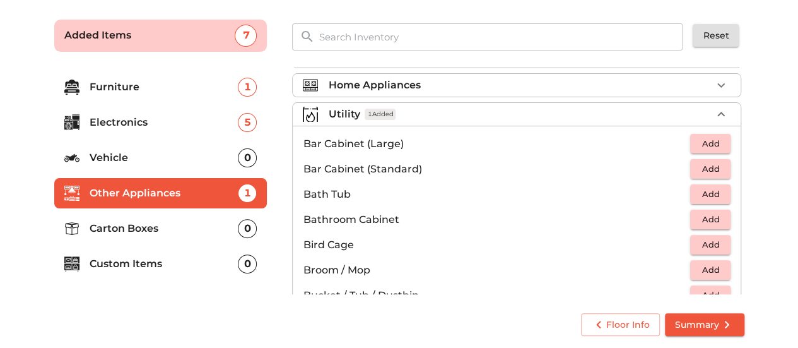
scroll to position [66, 0]
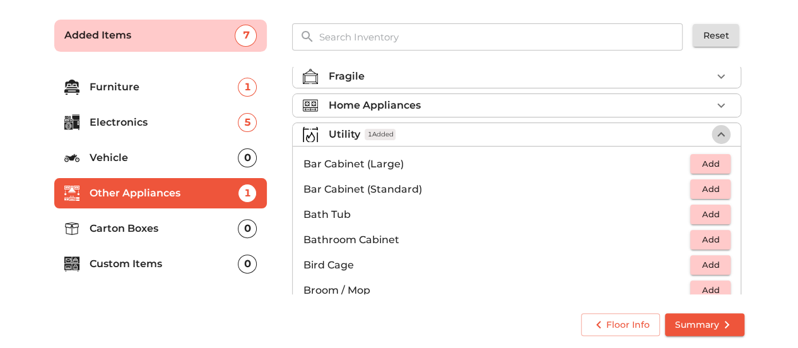
click at [719, 131] on icon "button" at bounding box center [721, 134] width 15 height 15
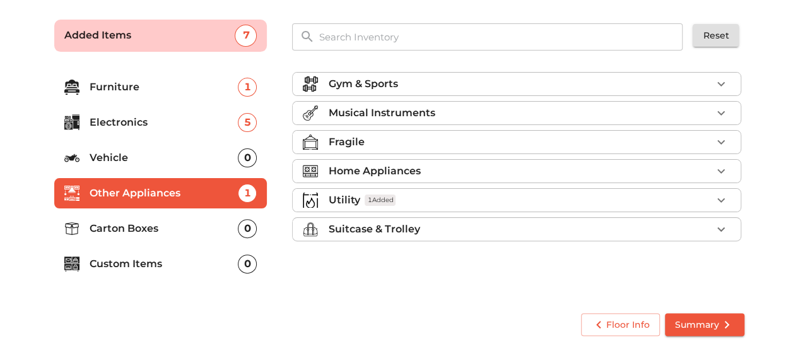
scroll to position [0, 0]
click at [725, 227] on icon "button" at bounding box center [721, 228] width 15 height 15
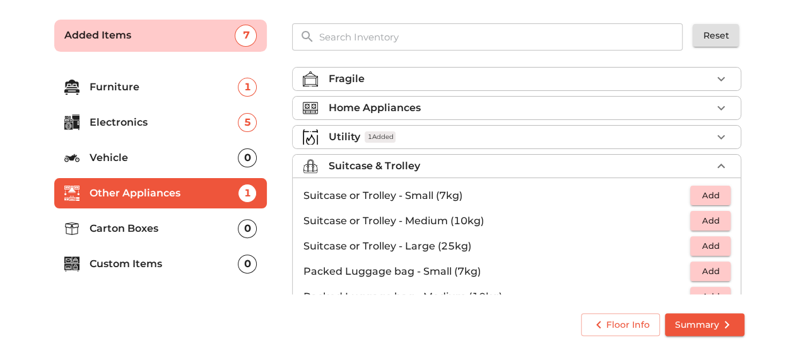
scroll to position [126, 0]
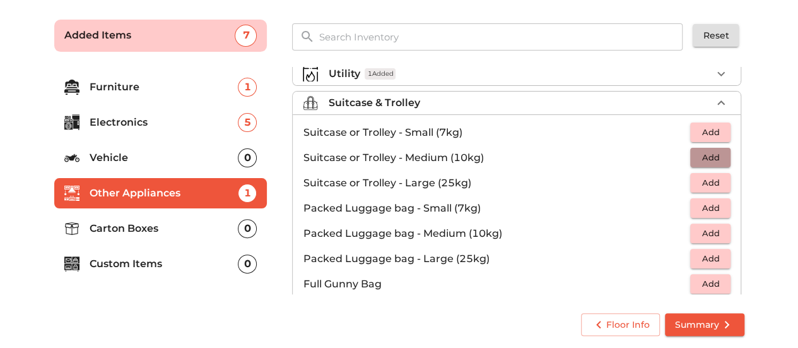
click at [698, 156] on span "Add" at bounding box center [711, 157] width 28 height 15
click at [715, 101] on icon "button" at bounding box center [721, 102] width 15 height 15
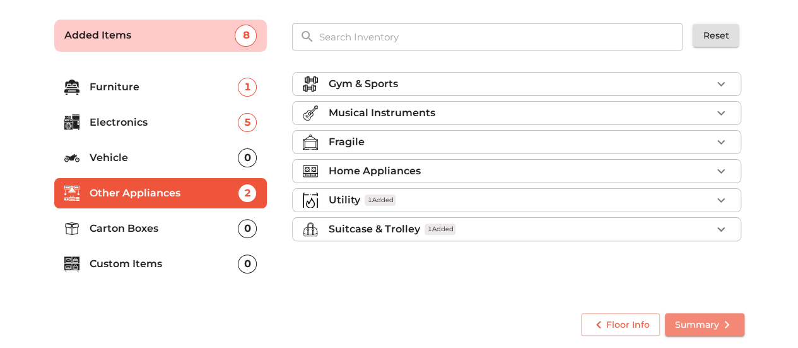
click at [704, 317] on span "Summary" at bounding box center [704, 325] width 59 height 16
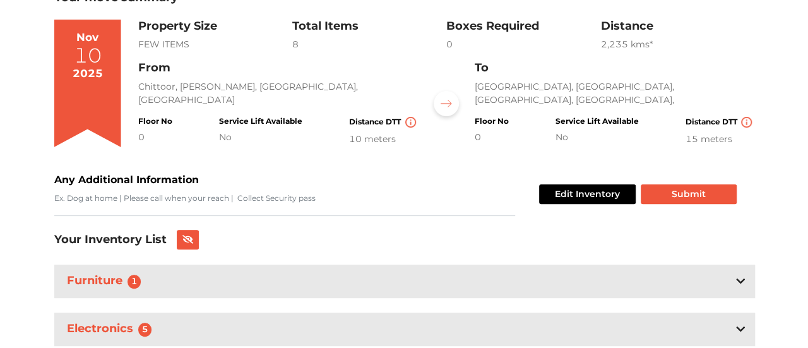
scroll to position [186, 0]
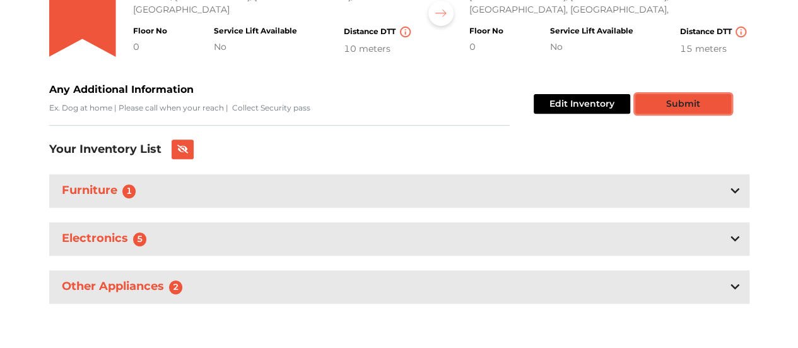
click at [694, 105] on button "Submit" at bounding box center [683, 104] width 96 height 20
